Goal: Check status: Check status

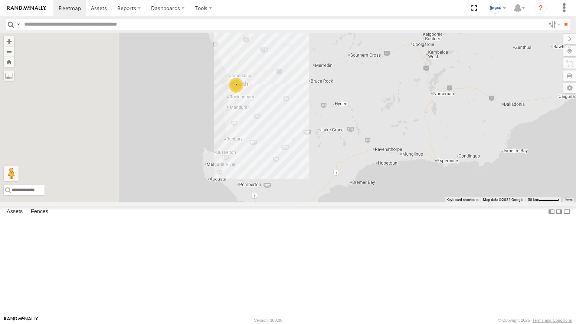
drag, startPoint x: 308, startPoint y: 85, endPoint x: 339, endPoint y: 204, distance: 123.4
click at [340, 203] on div "7" at bounding box center [288, 118] width 576 height 170
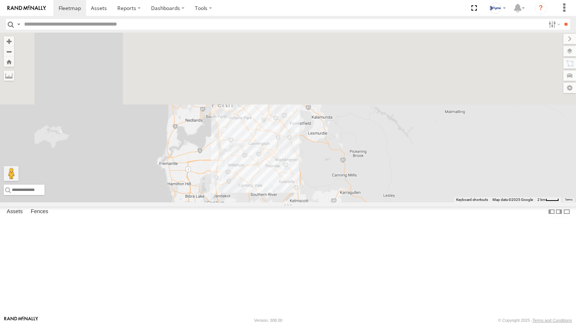
drag, startPoint x: 301, startPoint y: 107, endPoint x: 307, endPoint y: 224, distance: 116.7
click at [307, 203] on div at bounding box center [288, 118] width 576 height 170
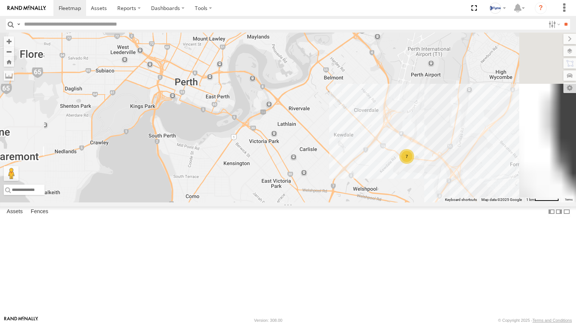
drag, startPoint x: 439, startPoint y: 235, endPoint x: 352, endPoint y: 234, distance: 86.5
click at [352, 203] on div "7" at bounding box center [288, 118] width 576 height 170
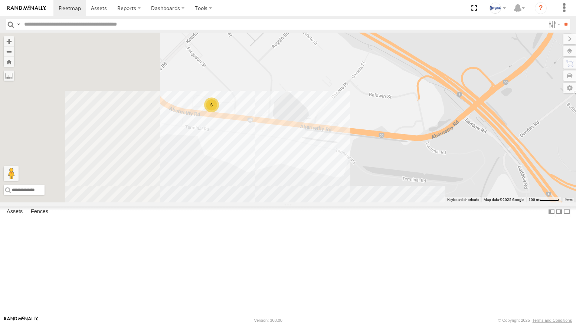
drag, startPoint x: 293, startPoint y: 190, endPoint x: 383, endPoint y: 222, distance: 95.6
click at [383, 203] on div "6" at bounding box center [288, 118] width 576 height 170
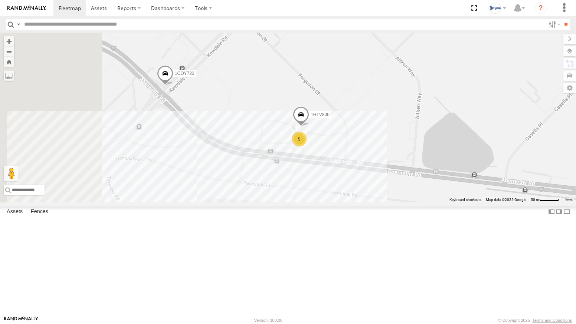
drag, startPoint x: 293, startPoint y: 171, endPoint x: 406, endPoint y: 229, distance: 127.2
click at [406, 203] on div "1COY723 5 1HTV800" at bounding box center [288, 118] width 576 height 170
